Goal: Find specific page/section: Find specific page/section

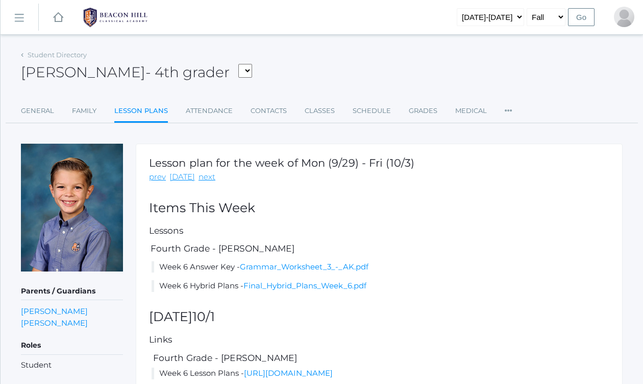
click at [17, 17] on rect at bounding box center [19, 18] width 16 height 16
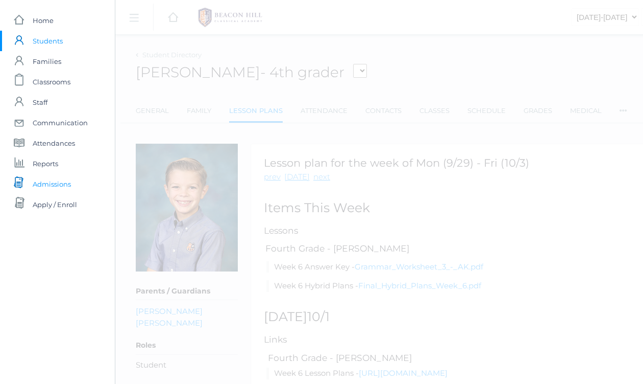
click at [58, 184] on span "Admissions" at bounding box center [52, 184] width 38 height 20
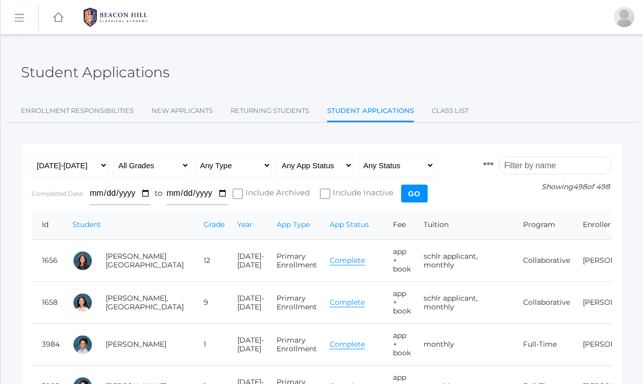
click at [542, 163] on input "search" at bounding box center [555, 165] width 113 height 18
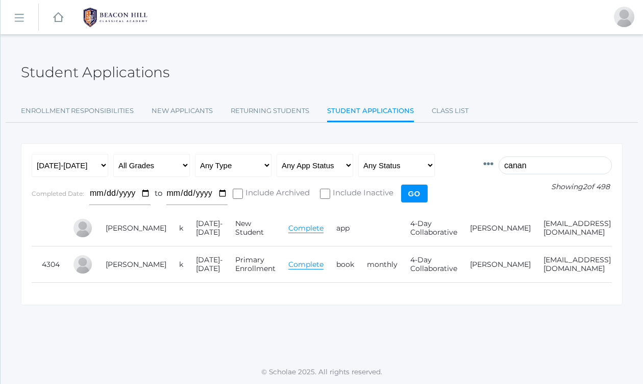
type input "canan"
click at [396, 72] on div "Student Applications" at bounding box center [322, 66] width 602 height 38
